Goal: Task Accomplishment & Management: Use online tool/utility

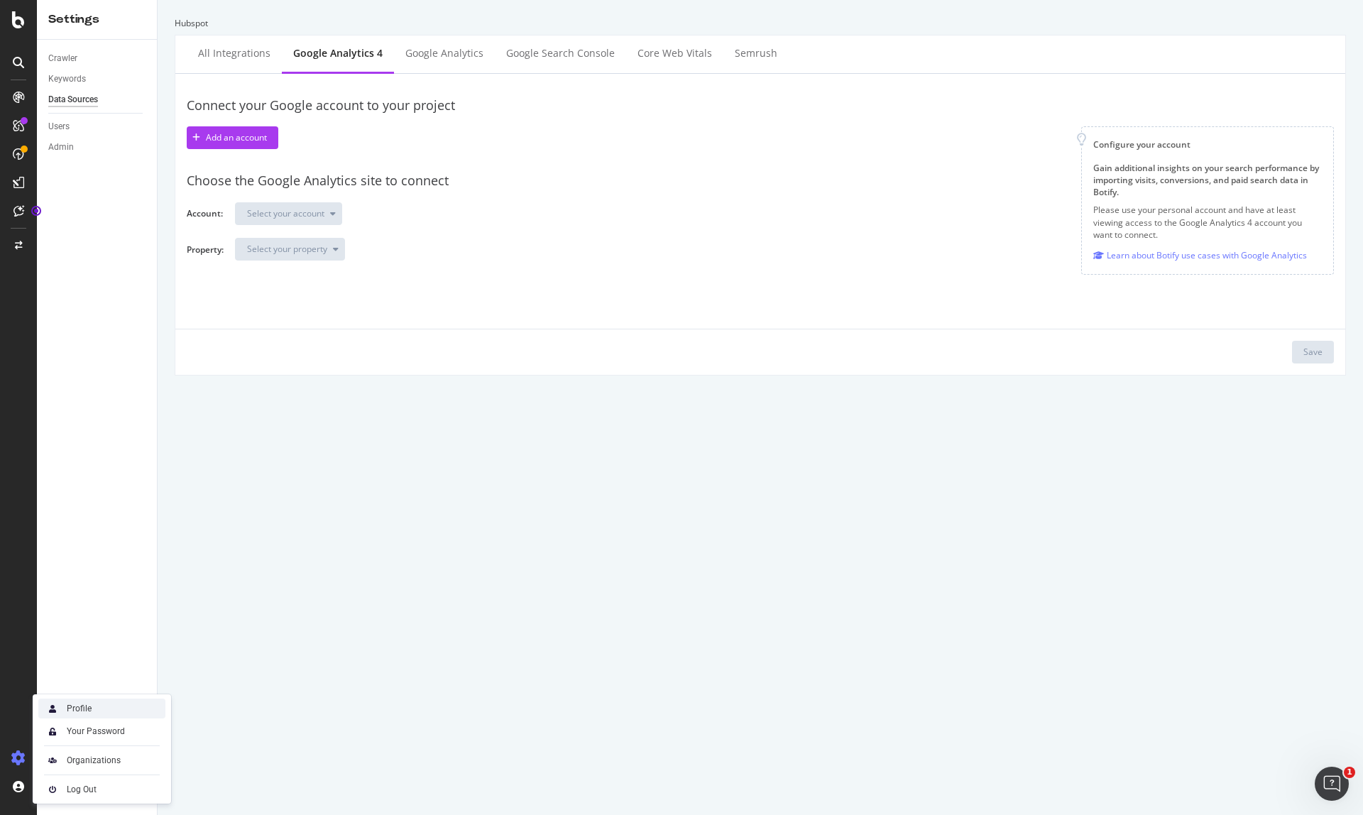
click at [111, 708] on div "Profile" at bounding box center [101, 708] width 127 height 20
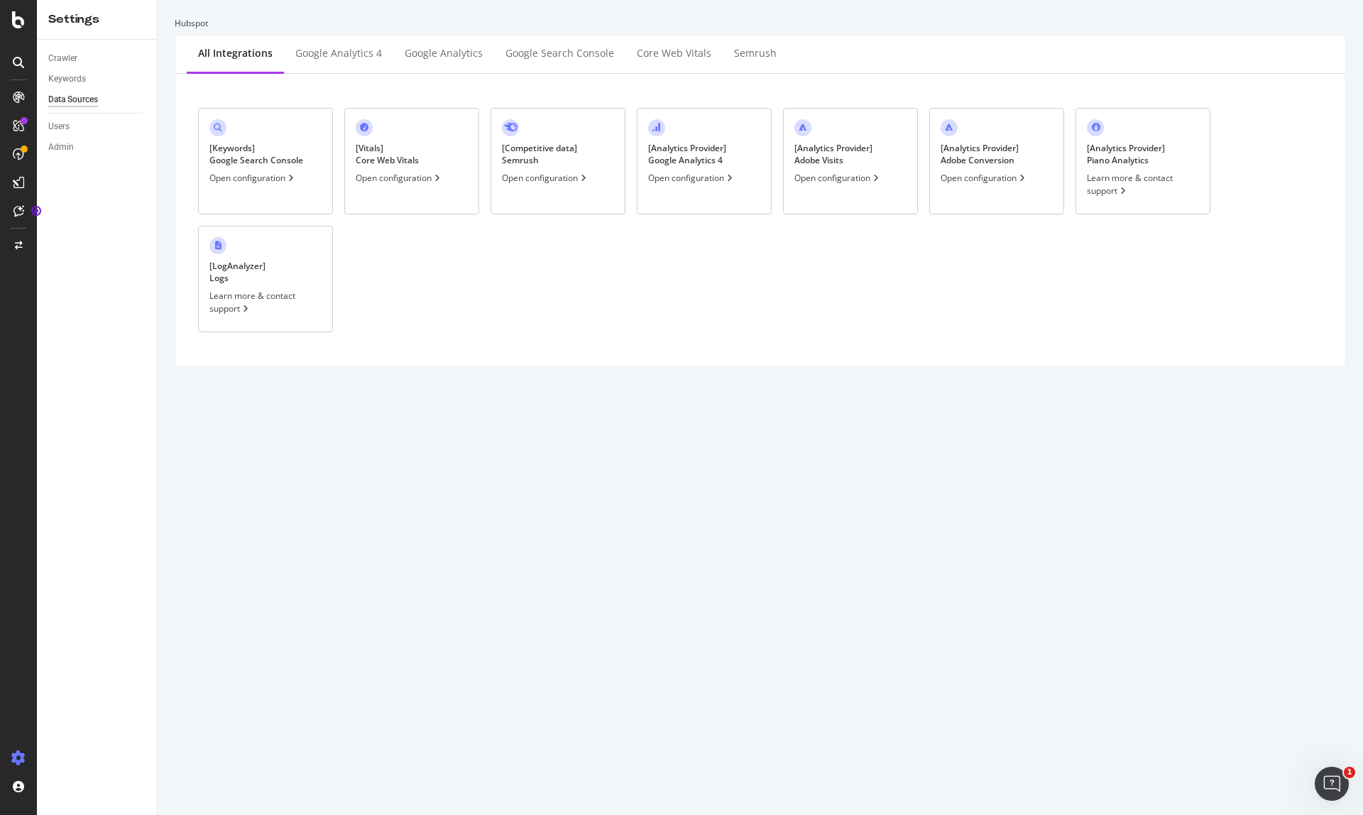
click at [671, 164] on div "[ Analytics Provider ] Google Analytics 4" at bounding box center [687, 154] width 78 height 24
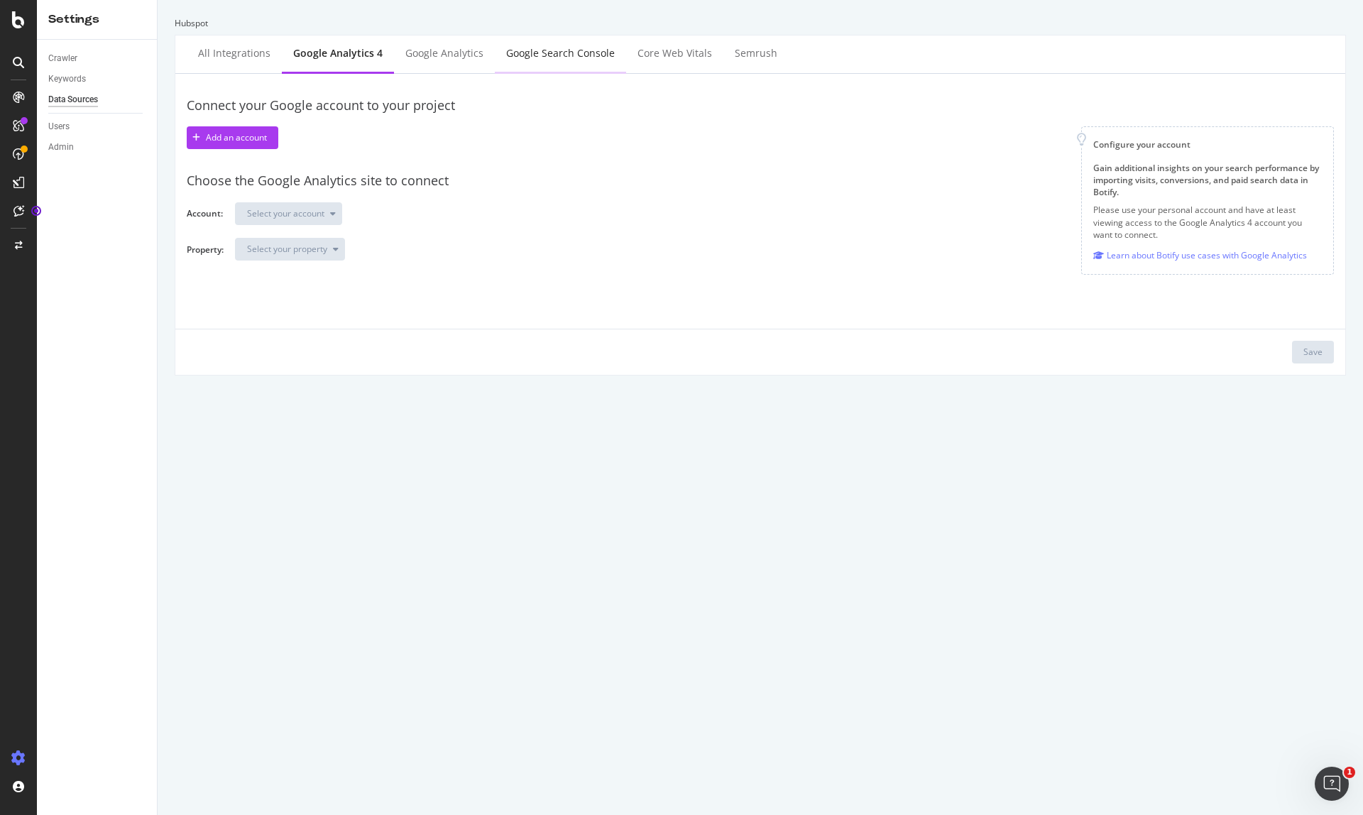
click at [576, 65] on div "Google Search Console" at bounding box center [560, 54] width 131 height 39
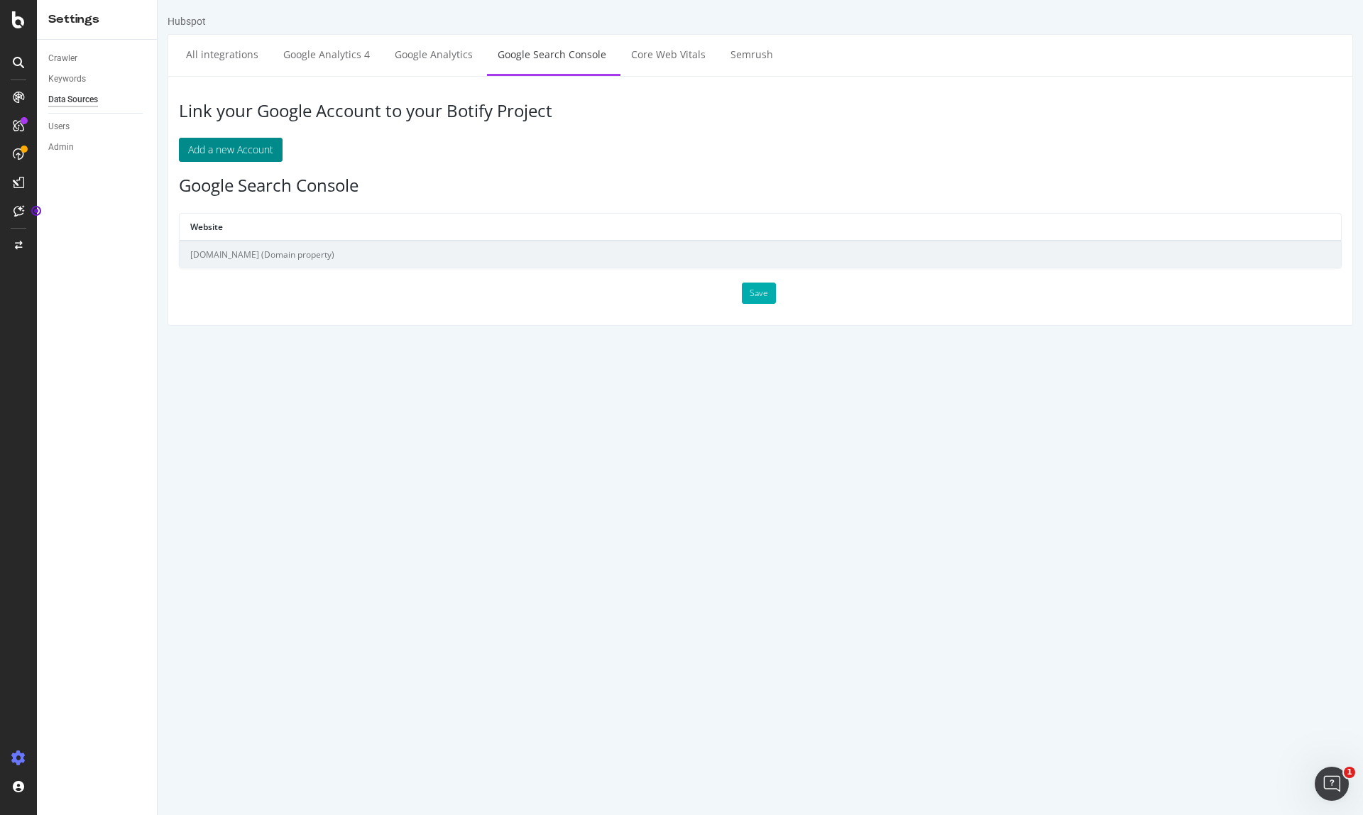
click at [268, 144] on button "Add a new Account" at bounding box center [231, 150] width 104 height 24
click at [69, 210] on div "RealKeywords" at bounding box center [84, 208] width 63 height 14
